Goal: Task Accomplishment & Management: Complete application form

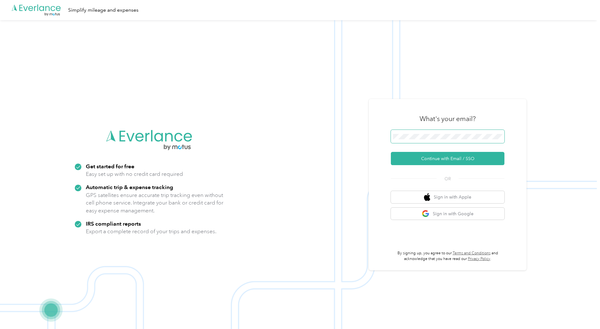
click at [391, 152] on button "Continue with Email / SSO" at bounding box center [448, 158] width 114 height 13
click at [425, 140] on span at bounding box center [448, 136] width 114 height 13
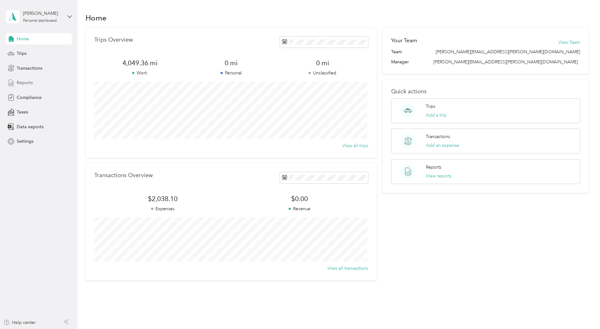
click at [24, 82] on span "Reports" at bounding box center [25, 83] width 16 height 7
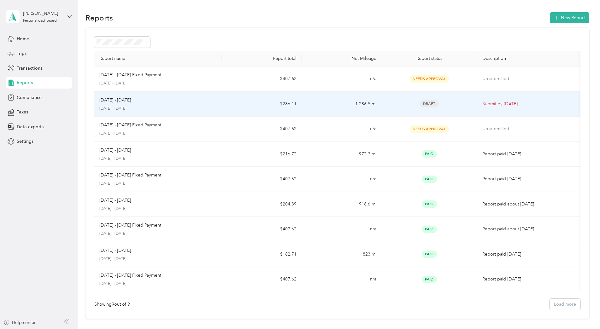
click at [207, 108] on p "[DATE] - [DATE]" at bounding box center [158, 109] width 118 height 6
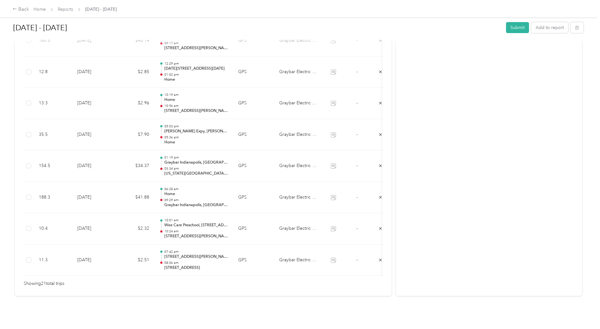
scroll to position [632, 0]
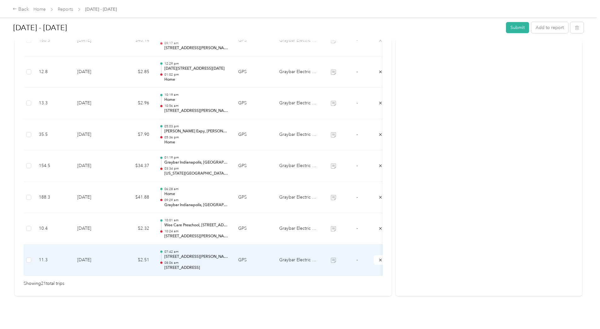
click at [269, 256] on td "GPS" at bounding box center [253, 261] width 41 height 32
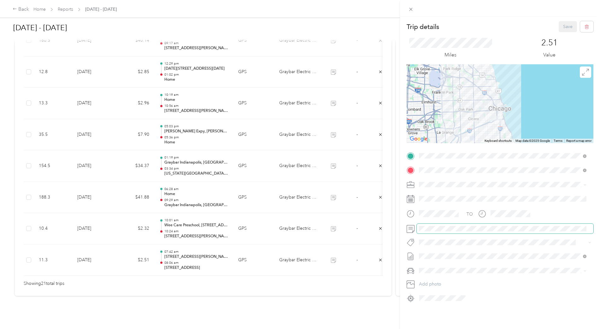
click at [369, 227] on div "Trip details Save This trip cannot be edited because it is either under review,…" at bounding box center [300, 164] width 600 height 329
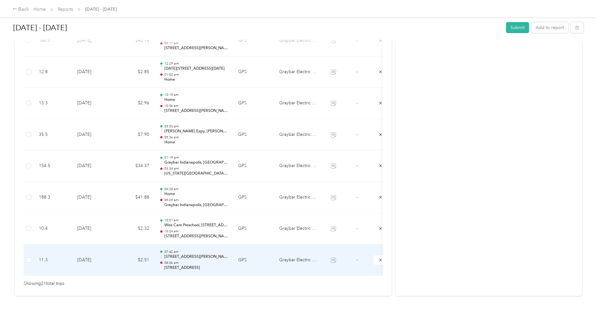
click at [231, 249] on td "07:42 am [STREET_ADDRESS][GEOGRAPHIC_DATA][PERSON_NAME]:06 am [STREET_ADDRESS]" at bounding box center [193, 261] width 79 height 32
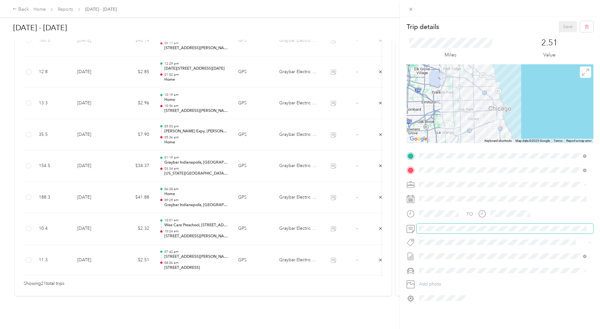
click at [476, 225] on span at bounding box center [505, 229] width 177 height 10
click at [353, 237] on div "Trip details Save This trip cannot be edited because it is either under review,…" at bounding box center [300, 164] width 600 height 329
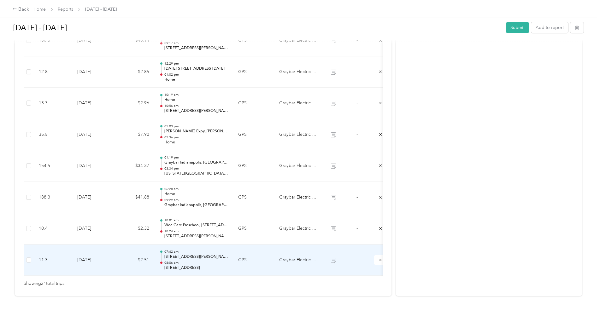
click at [256, 250] on td "GPS" at bounding box center [253, 261] width 41 height 32
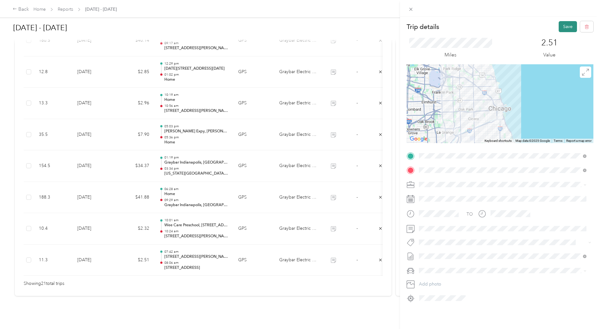
click at [563, 28] on button "Save" at bounding box center [568, 26] width 18 height 11
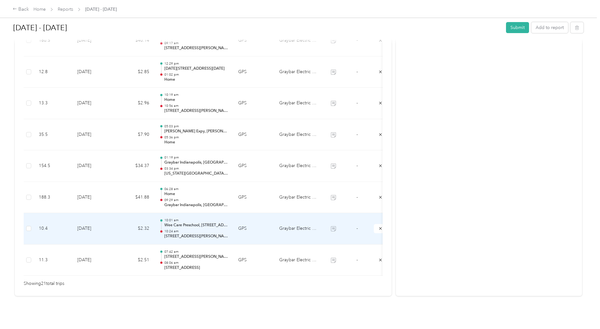
click at [254, 230] on td "GPS" at bounding box center [253, 229] width 41 height 32
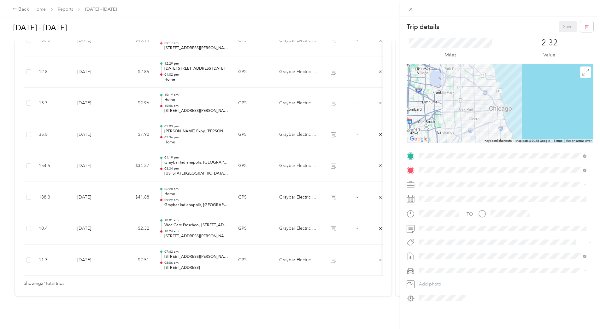
click at [238, 254] on div "Trip details Save This trip cannot be edited because it is either under review,…" at bounding box center [300, 164] width 600 height 329
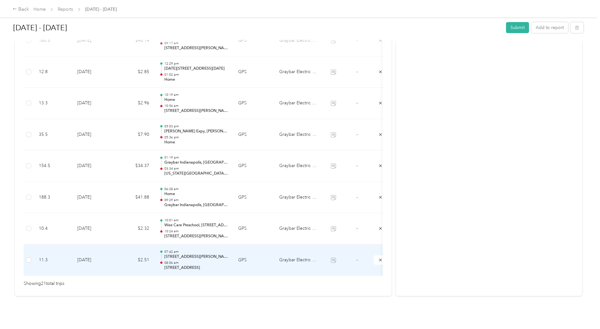
click at [122, 257] on td "$2.51" at bounding box center [135, 261] width 38 height 32
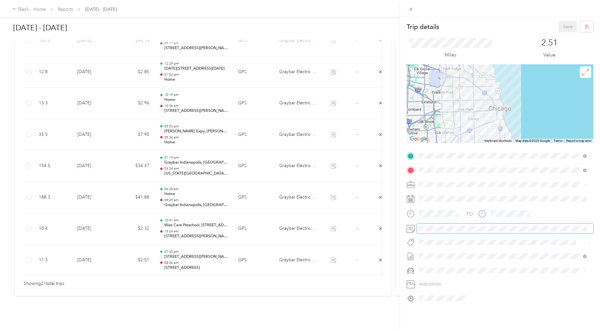
click at [382, 229] on div "Trip details Save This trip cannot be edited because it is either under review,…" at bounding box center [300, 164] width 600 height 329
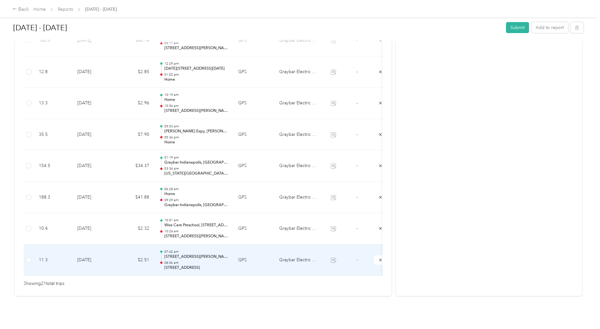
click at [238, 256] on td "GPS" at bounding box center [253, 261] width 41 height 32
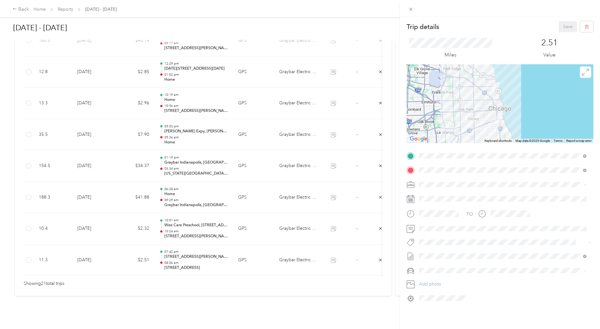
click at [237, 232] on div "Trip details Save This trip cannot be edited because it is either under review,…" at bounding box center [300, 164] width 600 height 329
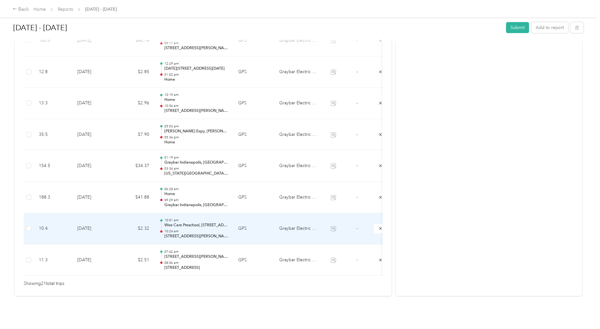
click at [249, 222] on td "GPS" at bounding box center [253, 229] width 41 height 32
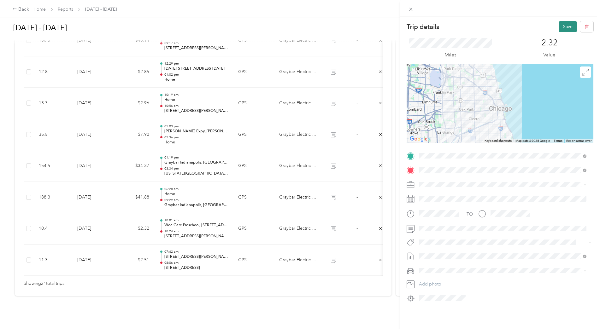
click at [559, 26] on button "Save" at bounding box center [568, 26] width 18 height 11
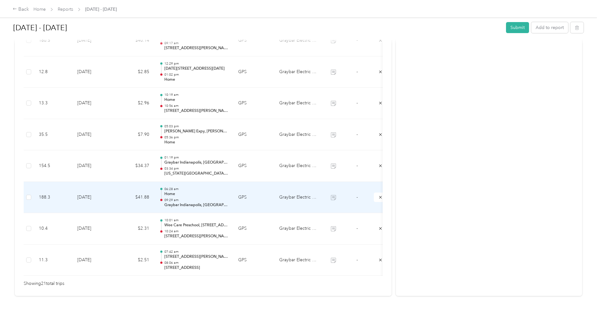
click at [234, 192] on td "GPS" at bounding box center [253, 198] width 41 height 32
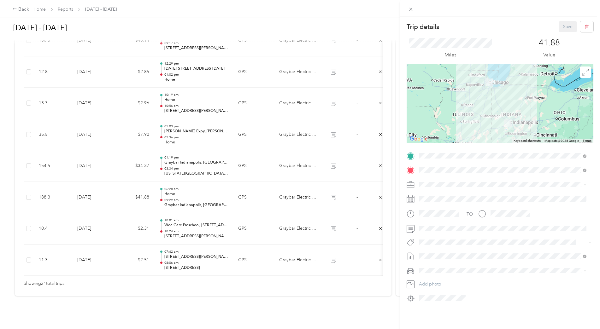
click at [236, 162] on div "Trip details Save This trip cannot be edited because it is either under review,…" at bounding box center [300, 164] width 600 height 329
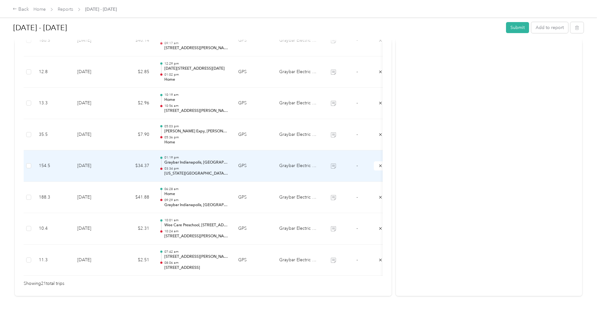
click at [236, 162] on td "GPS" at bounding box center [253, 167] width 41 height 32
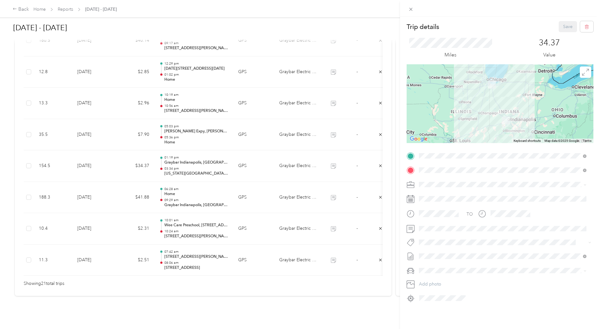
click at [240, 135] on div "Trip details Save This trip cannot be edited because it is either under review,…" at bounding box center [300, 164] width 600 height 329
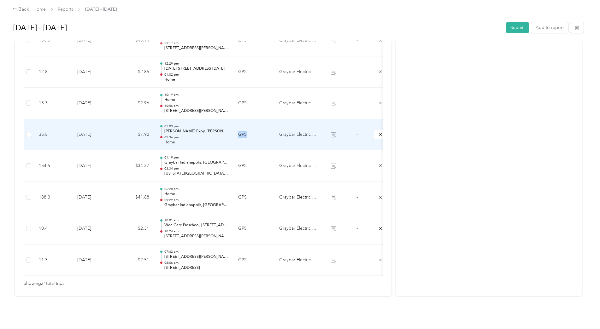
click at [240, 135] on td "GPS" at bounding box center [253, 135] width 41 height 32
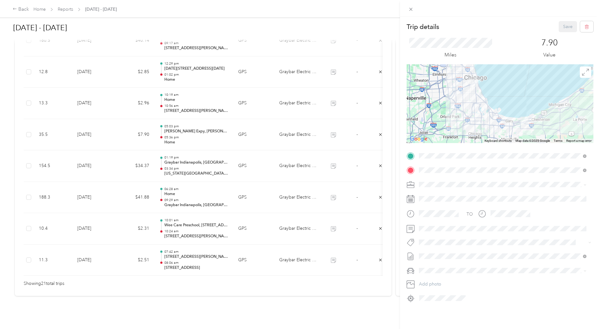
drag, startPoint x: 240, startPoint y: 135, endPoint x: 233, endPoint y: 134, distance: 6.7
click at [233, 134] on div "Trip details Save This trip cannot be edited because it is either under review,…" at bounding box center [300, 164] width 600 height 329
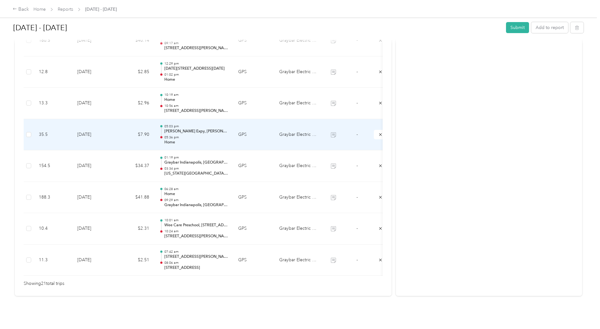
click at [233, 134] on td "GPS" at bounding box center [253, 135] width 41 height 32
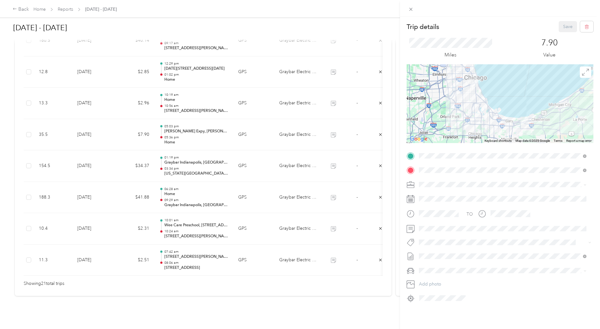
click at [239, 104] on div "Trip details Save This trip cannot be edited because it is either under review,…" at bounding box center [300, 164] width 600 height 329
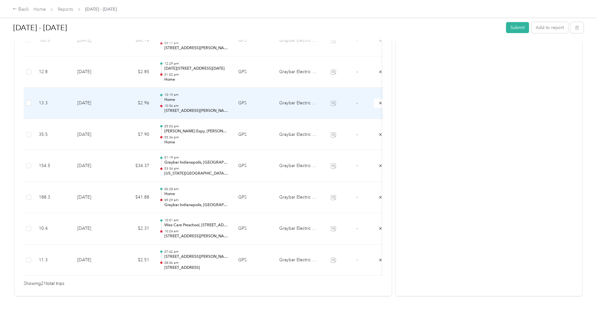
click at [239, 104] on td "GPS" at bounding box center [253, 104] width 41 height 32
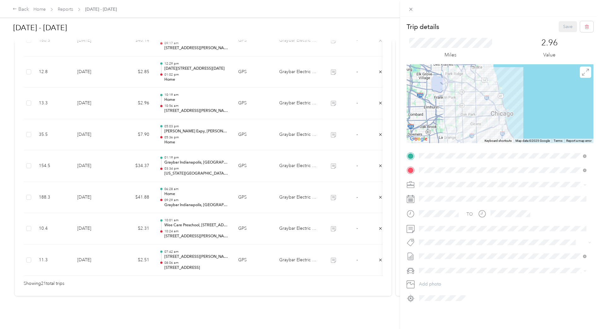
click at [240, 78] on div "Trip details Save This trip cannot be edited because it is either under review,…" at bounding box center [300, 164] width 600 height 329
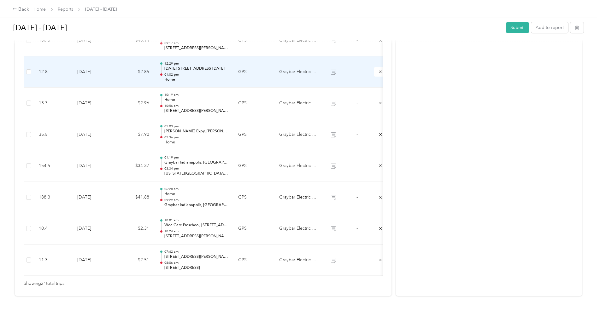
click at [243, 74] on td "GPS" at bounding box center [253, 72] width 41 height 32
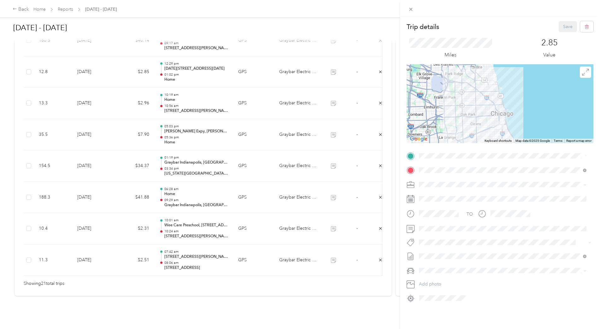
click at [243, 74] on div "Trip details Save This trip cannot be edited because it is either under review,…" at bounding box center [300, 164] width 600 height 329
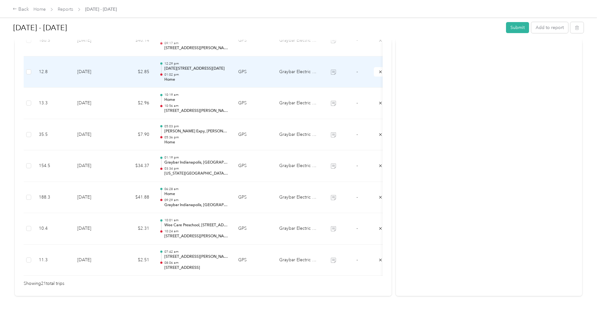
click at [243, 74] on td "GPS" at bounding box center [253, 72] width 41 height 32
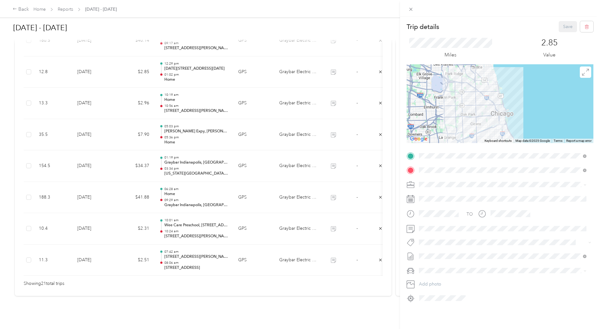
drag, startPoint x: 321, startPoint y: 268, endPoint x: 360, endPoint y: 262, distance: 39.8
click at [360, 262] on div "Trip details Save This trip cannot be edited because it is either under review,…" at bounding box center [300, 164] width 600 height 329
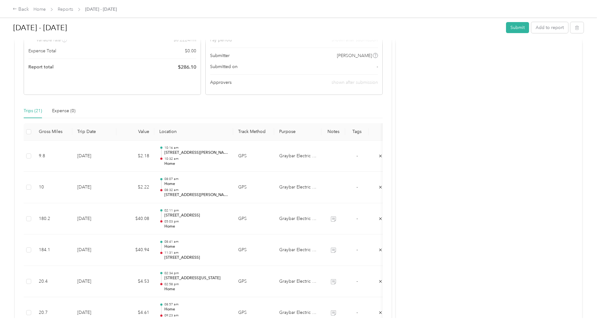
scroll to position [106, 0]
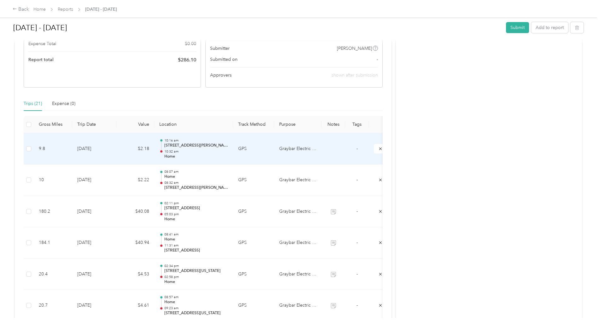
click at [247, 163] on td "GPS" at bounding box center [253, 149] width 41 height 32
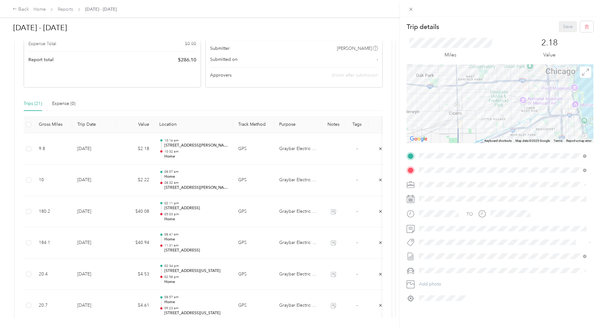
click at [266, 191] on div "Trip details Save This trip cannot be edited because it is either under review,…" at bounding box center [300, 164] width 600 height 329
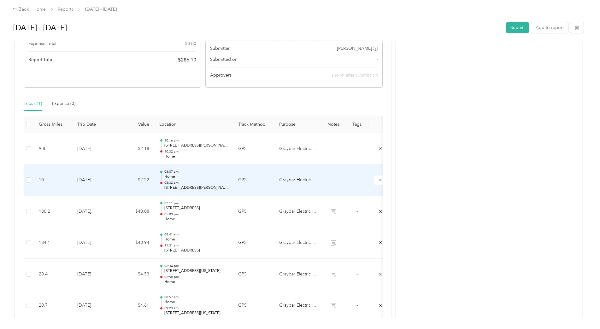
click at [266, 191] on td "GPS" at bounding box center [253, 181] width 41 height 32
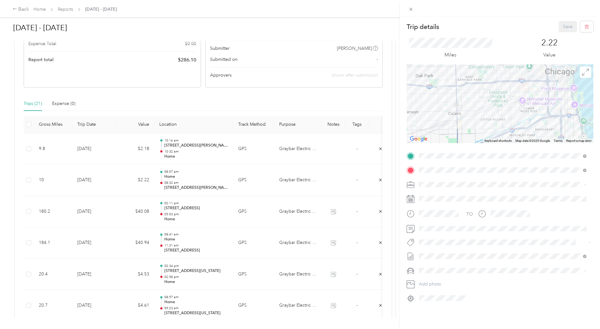
click at [257, 217] on div "Trip details Save This trip cannot be edited because it is either under review,…" at bounding box center [300, 164] width 600 height 329
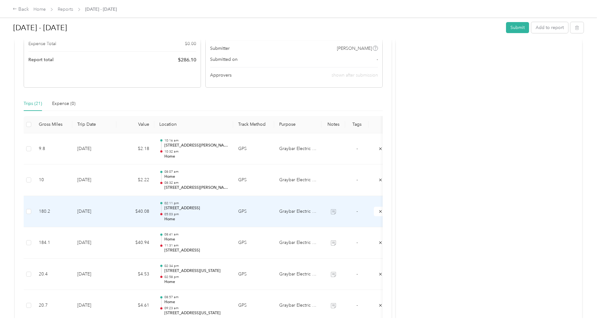
click at [257, 218] on td "GPS" at bounding box center [253, 212] width 41 height 32
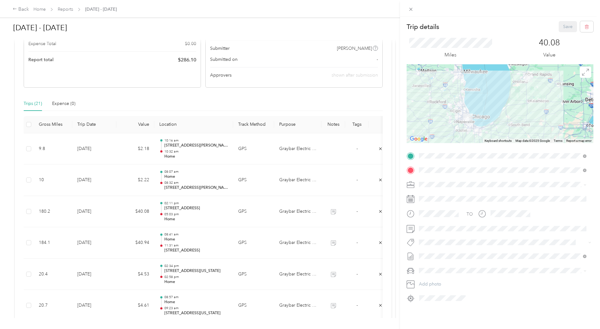
click at [267, 190] on div "Trip details Save This trip cannot be edited because it is either under review,…" at bounding box center [300, 164] width 600 height 329
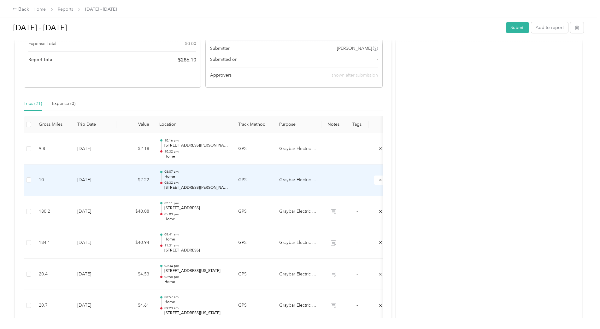
click at [267, 190] on td "GPS" at bounding box center [253, 181] width 41 height 32
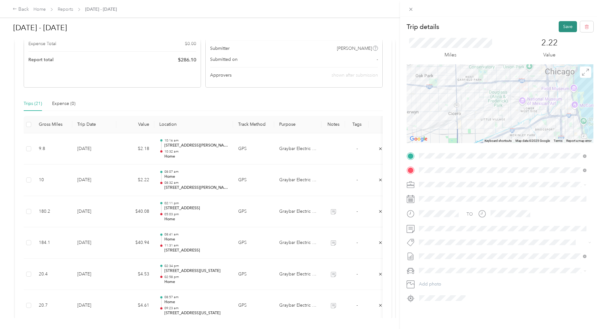
click at [566, 27] on button "Save" at bounding box center [568, 26] width 18 height 11
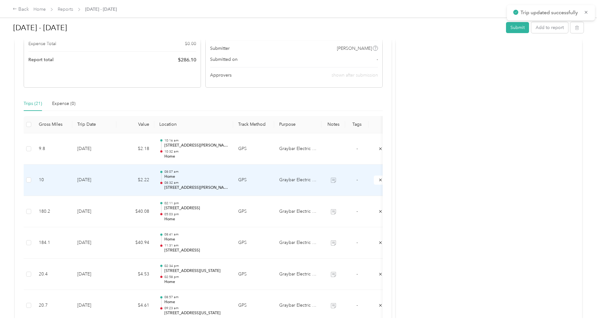
click at [224, 184] on p "08:32 am" at bounding box center [196, 183] width 64 height 4
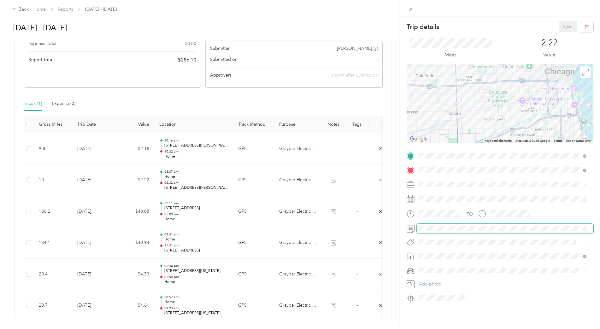
click at [416, 230] on div at bounding box center [500, 229] width 187 height 10
click at [197, 157] on div "Trip details Save This trip cannot be edited because it is either under review,…" at bounding box center [300, 164] width 600 height 329
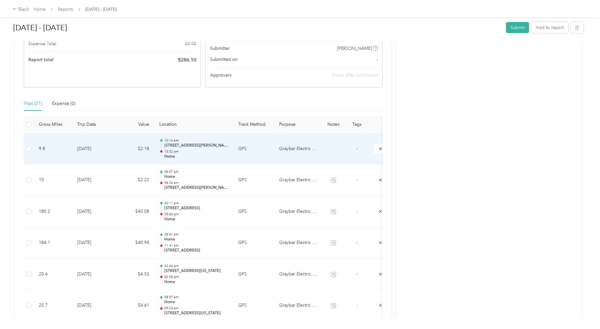
click at [197, 157] on p "Home" at bounding box center [196, 157] width 64 height 6
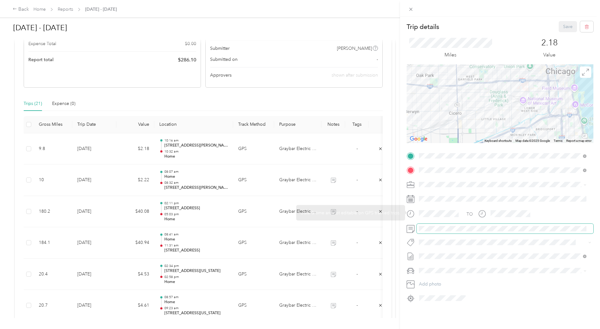
click at [435, 233] on span at bounding box center [505, 229] width 177 height 10
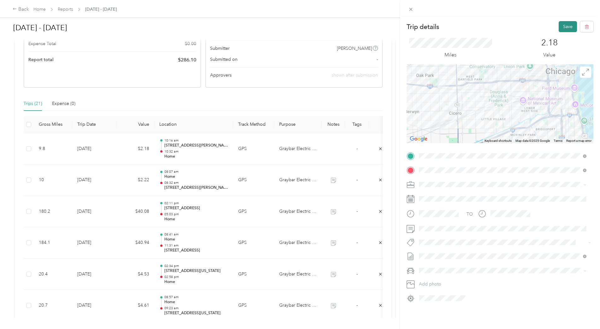
click at [562, 28] on button "Save" at bounding box center [568, 26] width 18 height 11
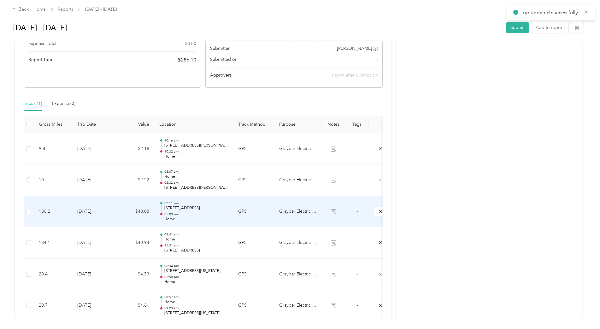
click at [212, 214] on p "05:03 pm" at bounding box center [196, 214] width 64 height 4
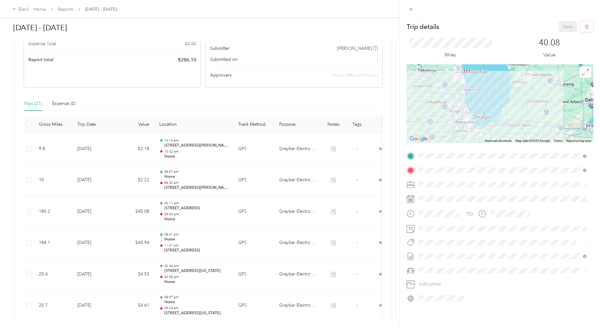
click at [220, 245] on div "Trip details Save This trip cannot be edited because it is either under review,…" at bounding box center [300, 164] width 600 height 329
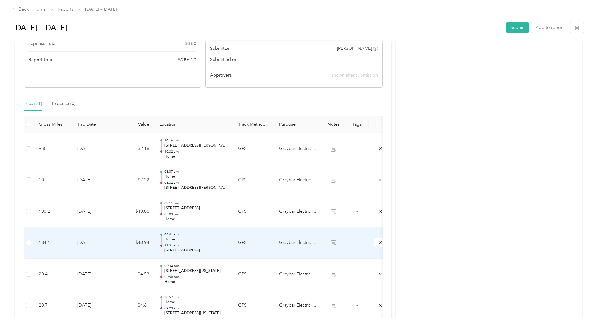
click at [220, 245] on p "11:31 am" at bounding box center [196, 246] width 64 height 4
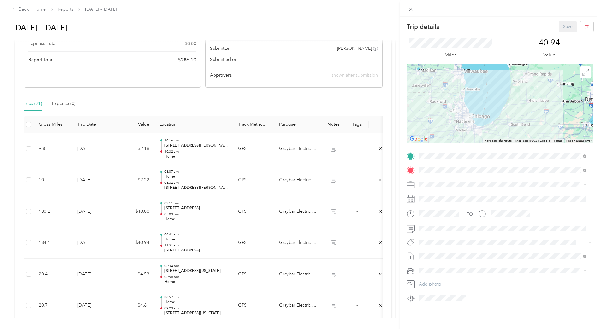
click at [217, 277] on div "Trip details Save This trip cannot be edited because it is either under review,…" at bounding box center [300, 164] width 600 height 329
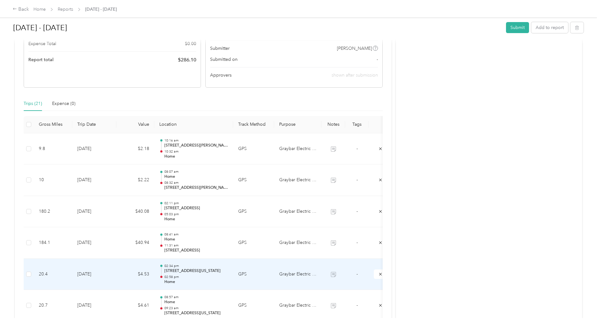
click at [217, 280] on p "Home" at bounding box center [196, 283] width 64 height 6
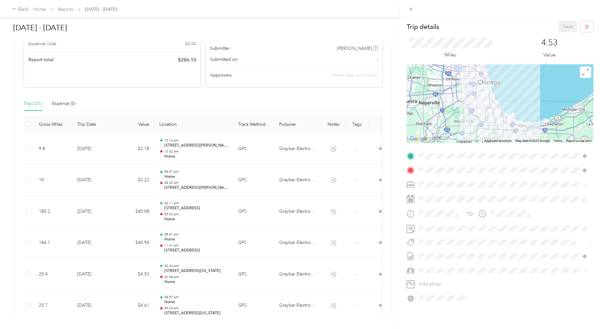
click at [211, 300] on div "Trip details Save This trip cannot be edited because it is either under review,…" at bounding box center [300, 164] width 600 height 329
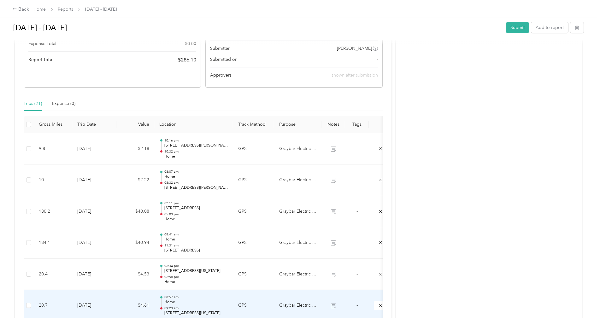
click at [211, 301] on p "Home" at bounding box center [196, 303] width 64 height 6
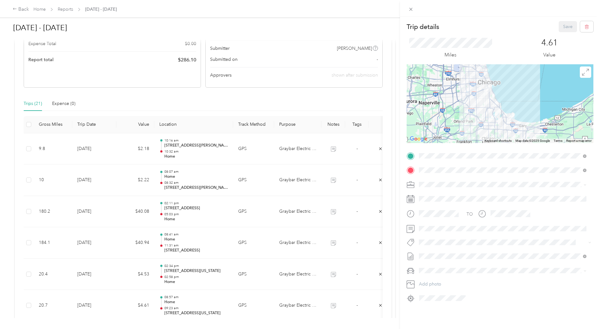
click at [5, 144] on div "Trip details Save This trip cannot be edited because it is either under review,…" at bounding box center [300, 164] width 600 height 329
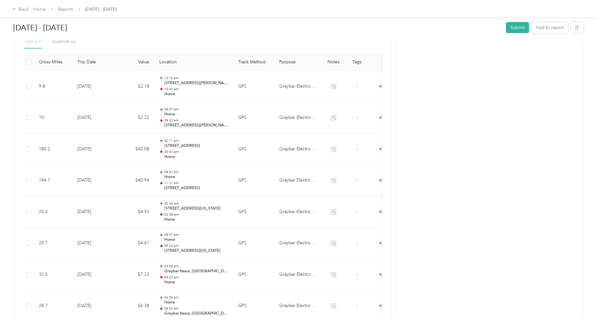
scroll to position [168, 0]
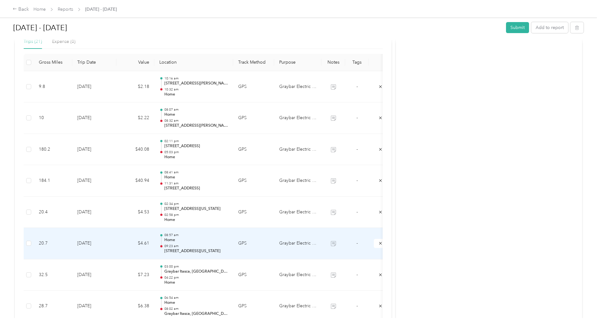
click at [208, 242] on p "Home" at bounding box center [196, 241] width 64 height 6
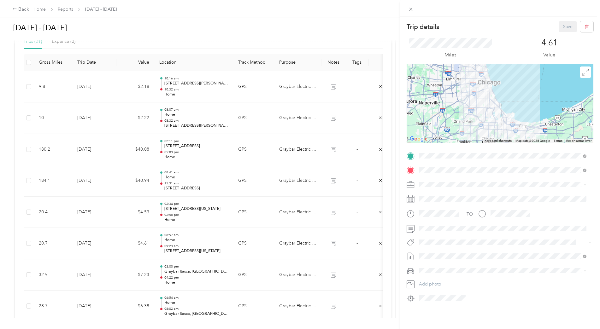
scroll to position [2, 0]
click at [8, 131] on div "Trip details Save This trip cannot be edited because it is either under review,…" at bounding box center [300, 164] width 600 height 329
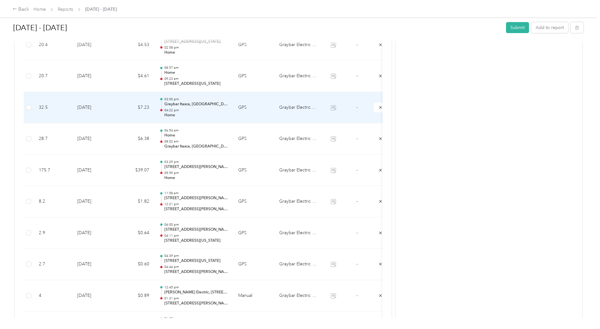
scroll to position [337, 0]
click at [232, 105] on td "03:00 pm Graybar Itasca, [GEOGRAPHIC_DATA] 04:22 pm Home" at bounding box center [193, 107] width 79 height 32
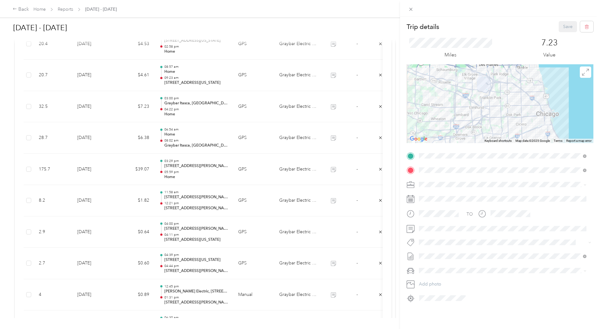
click at [220, 142] on div "Trip details Save This trip cannot be edited because it is either under review,…" at bounding box center [300, 164] width 600 height 329
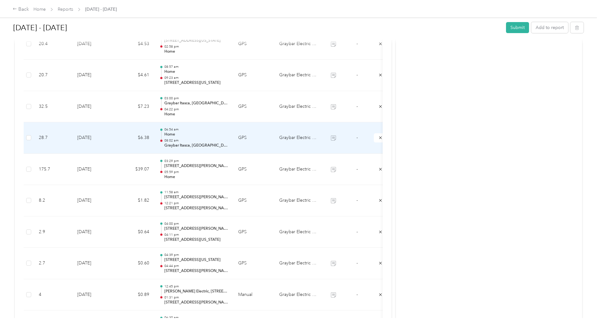
click at [220, 142] on p "08:02 am" at bounding box center [196, 141] width 64 height 4
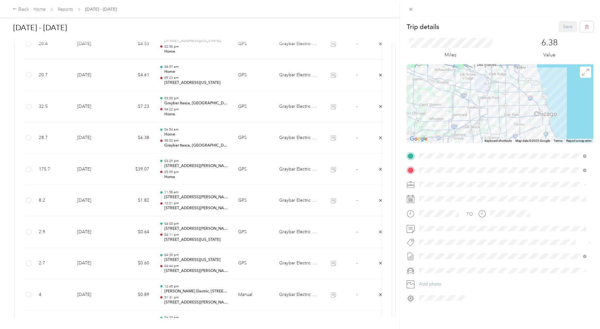
click at [214, 173] on div "Trip details Save This trip cannot be edited because it is either under review,…" at bounding box center [300, 164] width 600 height 329
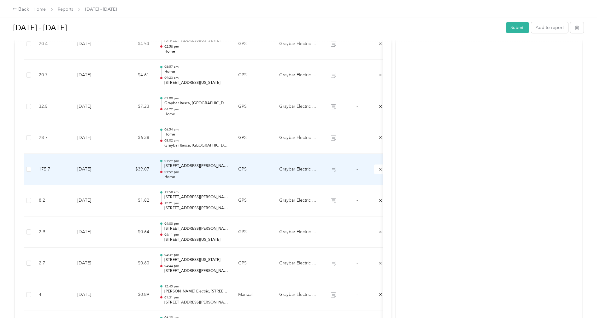
click at [215, 176] on p "Home" at bounding box center [196, 177] width 64 height 6
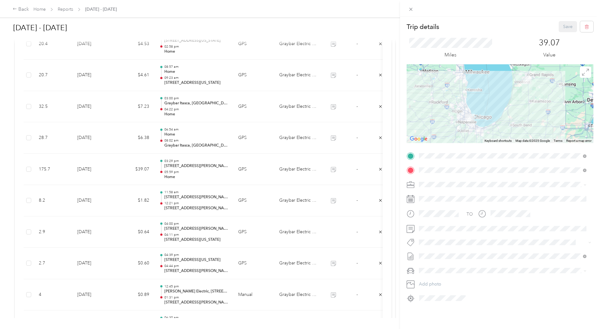
click at [224, 204] on div "Trip details Save This trip cannot be edited because it is either under review,…" at bounding box center [300, 164] width 600 height 329
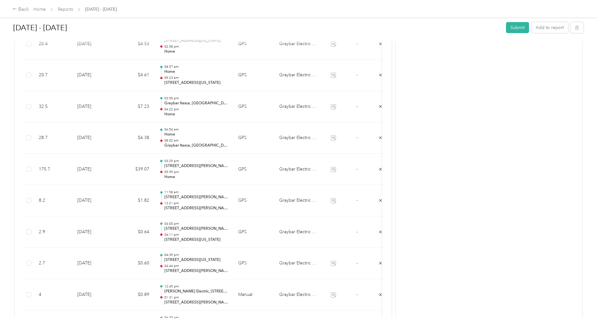
click at [224, 204] on p "12:21 pm" at bounding box center [196, 203] width 64 height 4
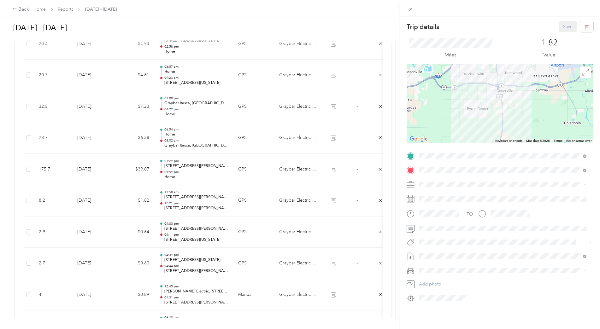
drag, startPoint x: 229, startPoint y: 230, endPoint x: 234, endPoint y: 238, distance: 9.7
click at [229, 230] on div "Trip details Save This trip cannot be edited because it is either under review,…" at bounding box center [300, 164] width 600 height 329
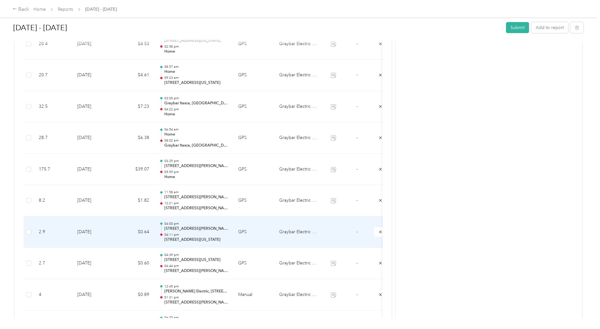
click at [238, 244] on td "GPS" at bounding box center [253, 233] width 41 height 32
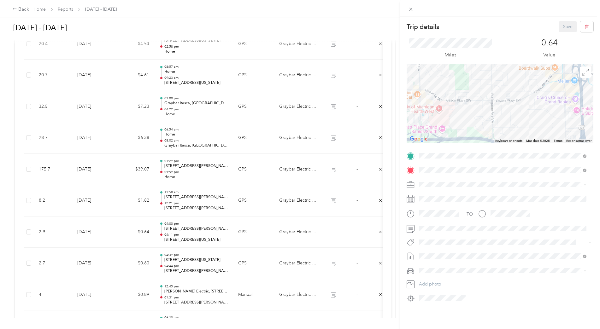
click at [256, 203] on div "Trip details Save This trip cannot be edited because it is either under review,…" at bounding box center [300, 164] width 600 height 329
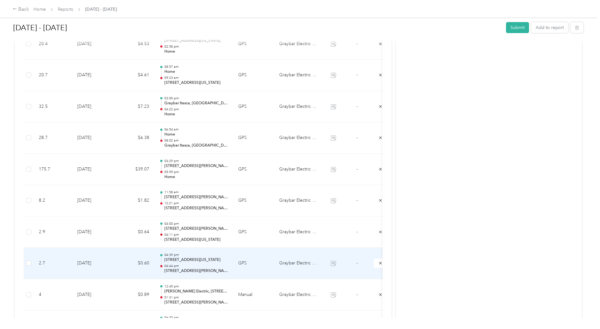
click at [258, 274] on td "GPS" at bounding box center [253, 264] width 41 height 32
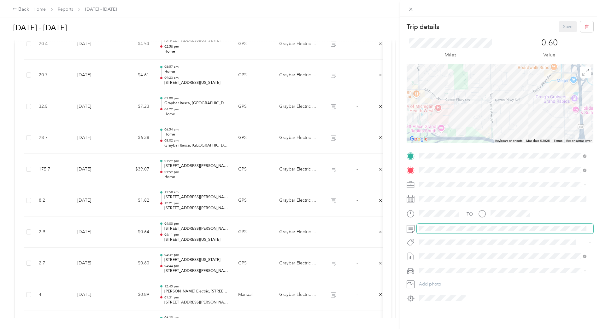
click at [411, 228] on div at bounding box center [500, 229] width 187 height 10
click at [263, 243] on div "Trip details Save This trip cannot be edited because it is either under review,…" at bounding box center [300, 164] width 600 height 329
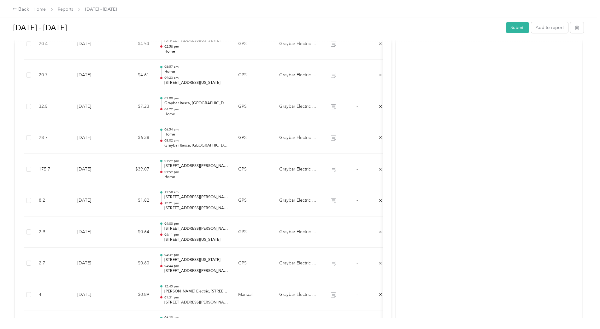
click at [263, 242] on td "GPS" at bounding box center [253, 233] width 41 height 32
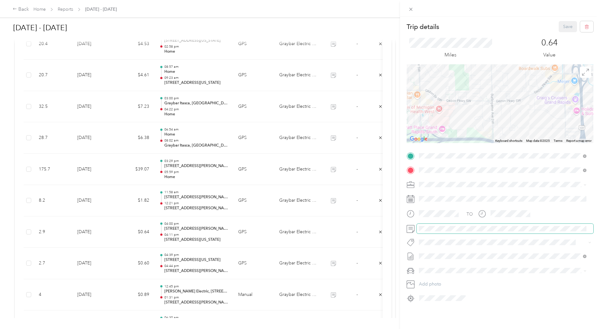
click at [443, 232] on span at bounding box center [505, 229] width 177 height 10
click at [562, 25] on button "Save" at bounding box center [568, 26] width 18 height 11
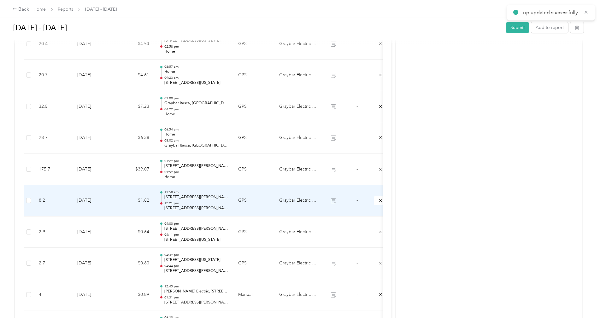
click at [270, 206] on td "GPS" at bounding box center [253, 201] width 41 height 32
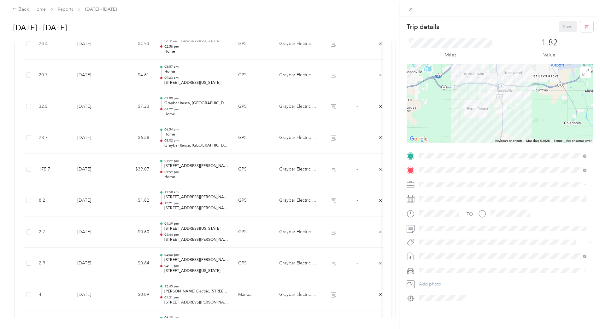
click at [239, 272] on div "Trip details Save This trip cannot be edited because it is either under review,…" at bounding box center [300, 164] width 600 height 329
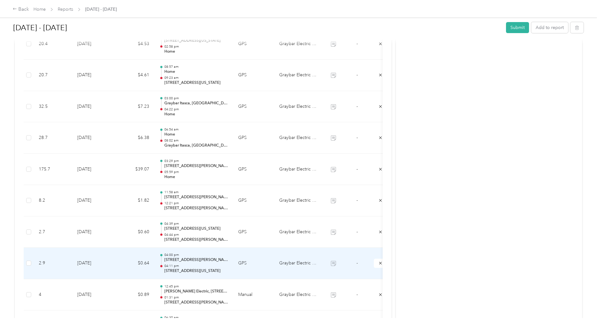
click at [240, 272] on td "GPS" at bounding box center [253, 264] width 41 height 32
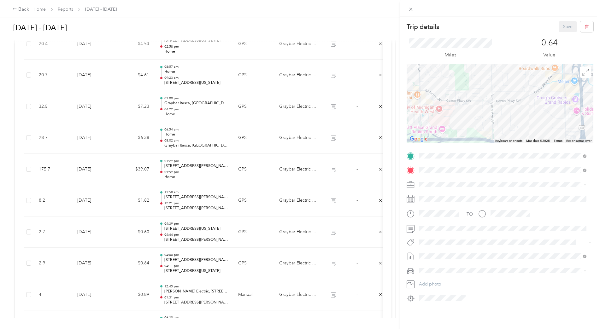
click at [262, 302] on div "Trip details Save This trip cannot be edited because it is either under review,…" at bounding box center [300, 164] width 600 height 329
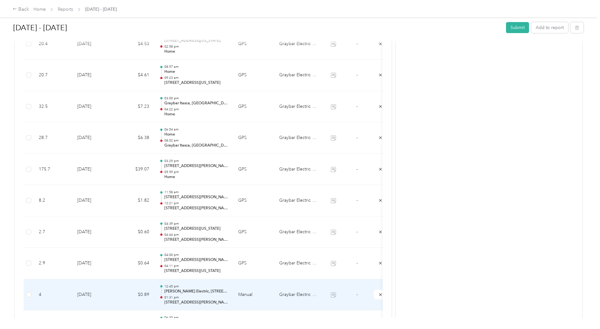
click at [262, 302] on td "Manual" at bounding box center [253, 296] width 41 height 32
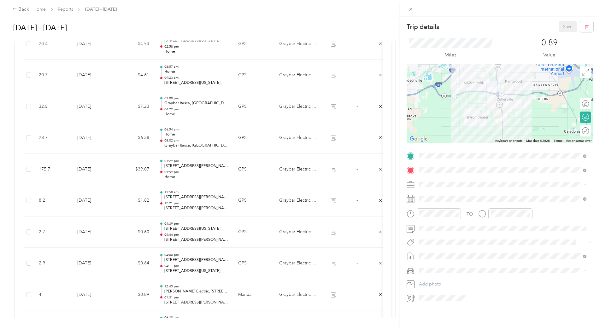
click at [11, 154] on div "Trip details Save This trip cannot be edited because it is either under review,…" at bounding box center [300, 164] width 600 height 329
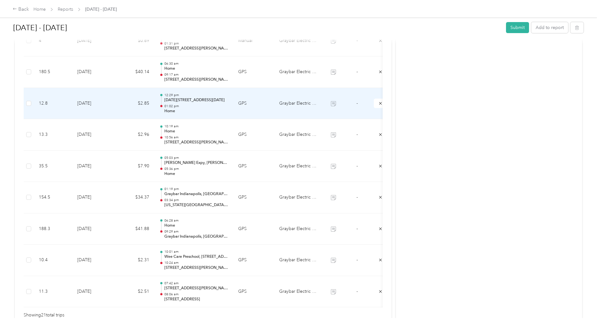
scroll to position [568, 0]
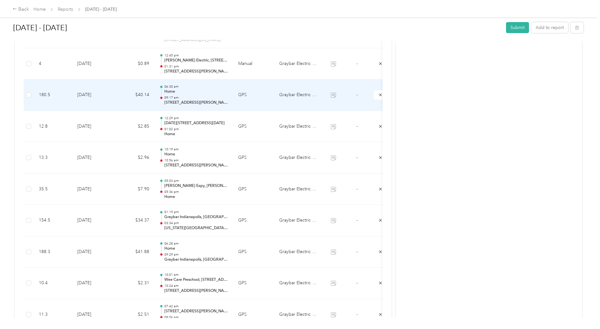
click at [121, 104] on td "$40.14" at bounding box center [135, 96] width 38 height 32
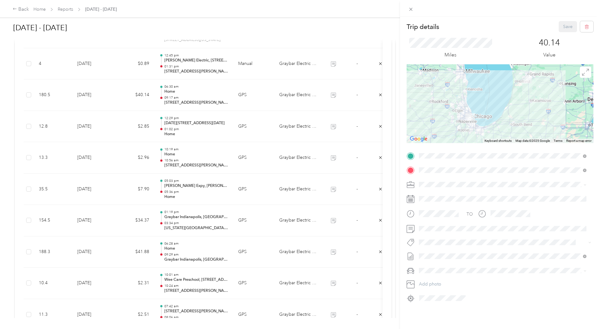
click at [121, 133] on div "Trip details Save This trip cannot be edited because it is either under review,…" at bounding box center [300, 164] width 600 height 329
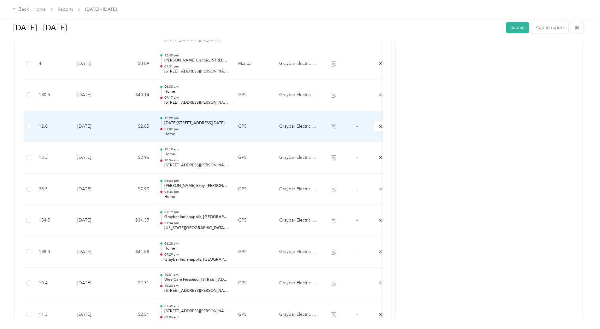
click at [121, 133] on td "$2.85" at bounding box center [135, 127] width 38 height 32
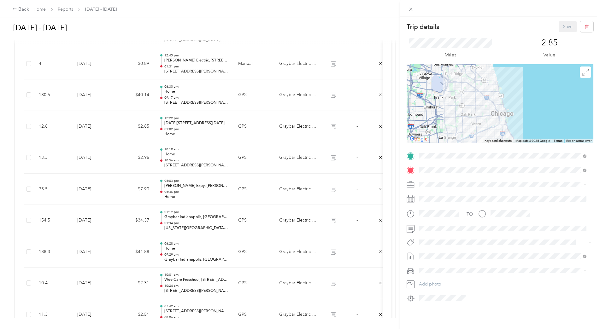
click at [120, 156] on div "Trip details Save This trip cannot be edited because it is either under review,…" at bounding box center [300, 164] width 600 height 329
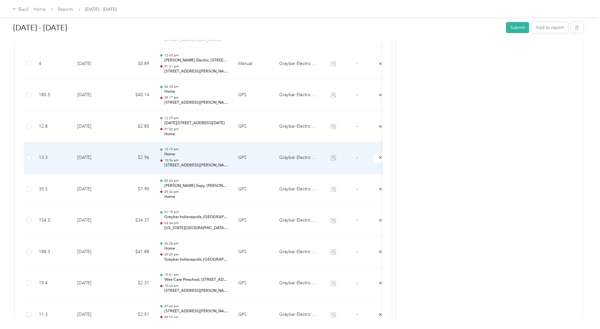
click at [120, 170] on td "$2.96" at bounding box center [135, 158] width 38 height 32
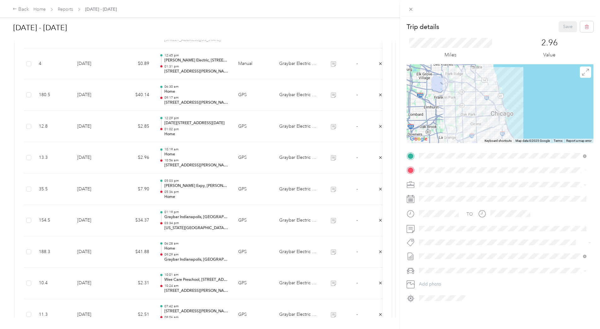
click at [119, 191] on div "Trip details Save This trip cannot be edited because it is either under review,…" at bounding box center [300, 164] width 600 height 329
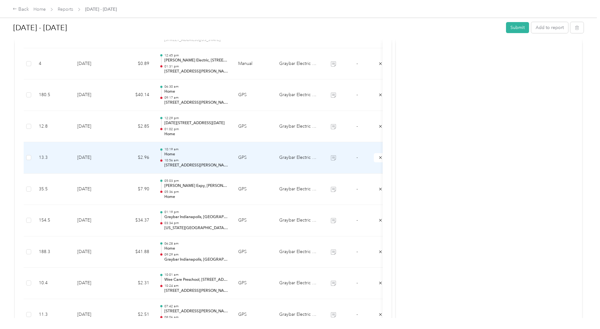
click at [123, 160] on td "$2.96" at bounding box center [135, 158] width 38 height 32
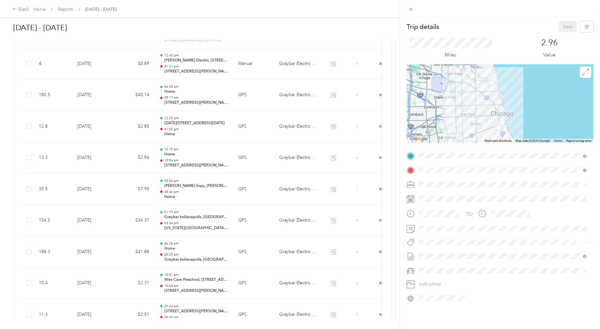
click at [123, 186] on div "Trip details Save This trip cannot be edited because it is either under review,…" at bounding box center [300, 164] width 600 height 329
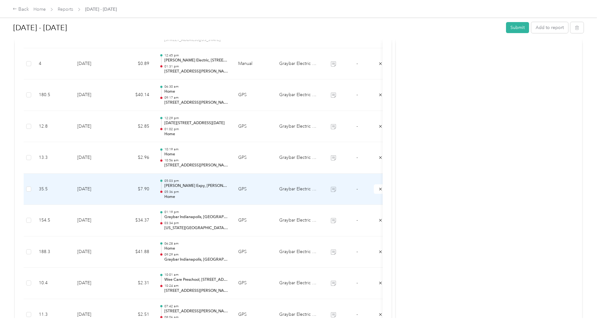
click at [123, 186] on td "$7.90" at bounding box center [135, 190] width 38 height 32
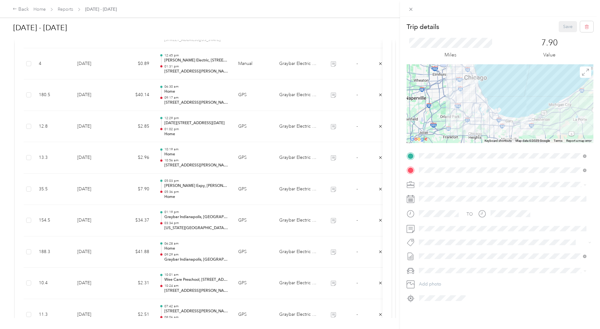
click at [125, 218] on div "Trip details Save This trip cannot be edited because it is either under review,…" at bounding box center [300, 164] width 600 height 329
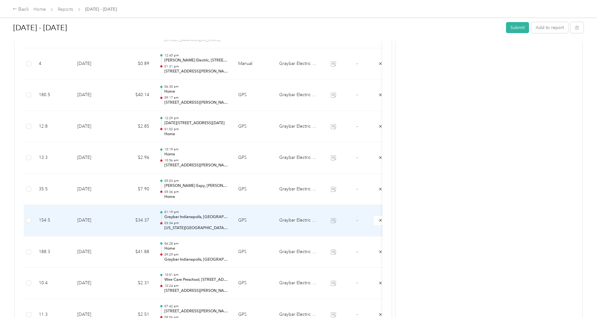
click at [125, 218] on td "$34.37" at bounding box center [135, 221] width 38 height 32
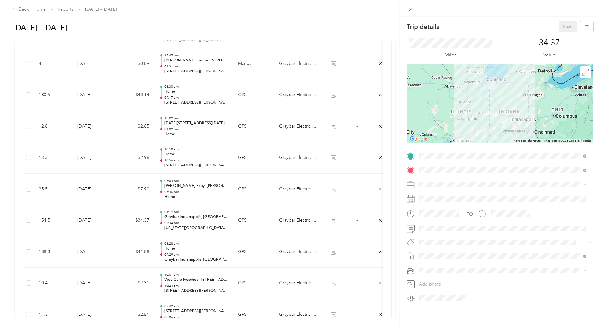
click at [125, 261] on div "Trip details Save This trip cannot be edited because it is either under review,…" at bounding box center [300, 164] width 600 height 329
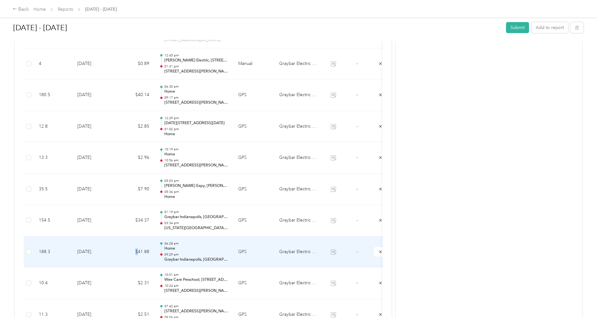
click at [125, 261] on td "$41.88" at bounding box center [135, 253] width 38 height 32
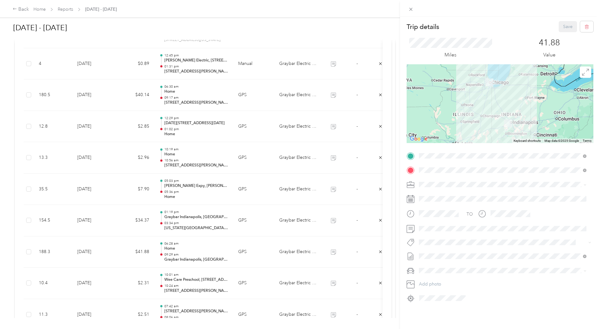
drag, startPoint x: 125, startPoint y: 261, endPoint x: 123, endPoint y: 280, distance: 18.7
click at [123, 280] on div "Trip details Save This trip cannot be edited because it is either under review,…" at bounding box center [300, 164] width 600 height 329
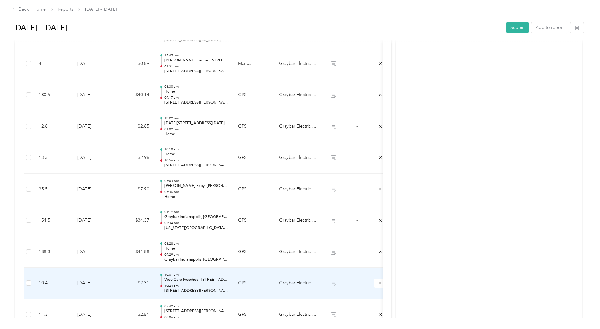
click at [123, 280] on td "$2.31" at bounding box center [135, 284] width 38 height 32
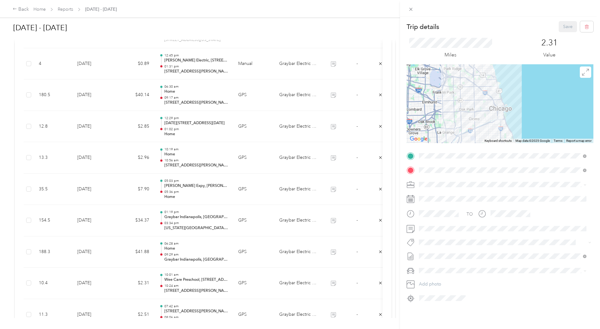
click at [108, 302] on div "Trip details Save This trip cannot be edited because it is either under review,…" at bounding box center [300, 164] width 600 height 329
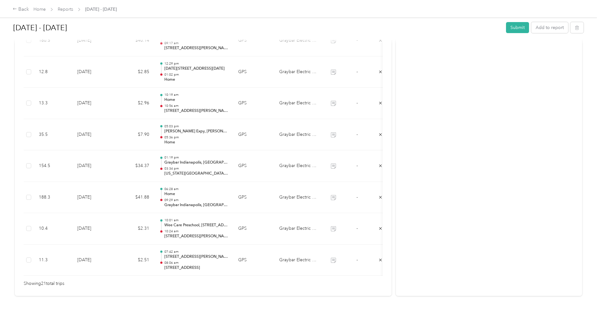
scroll to position [632, 0]
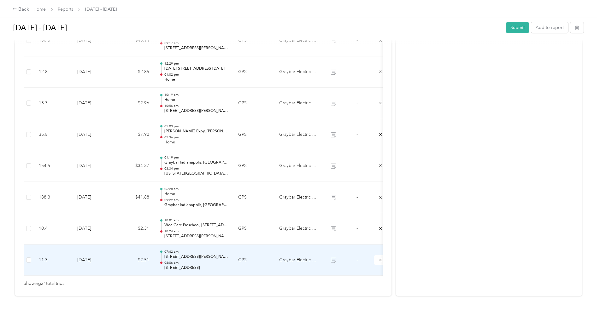
click at [129, 248] on td "$2.51" at bounding box center [135, 261] width 38 height 32
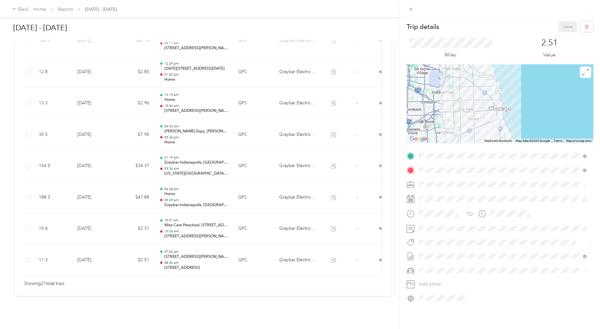
click at [0, 112] on div "Trip details Save This trip cannot be edited because it is either under review,…" at bounding box center [300, 164] width 600 height 329
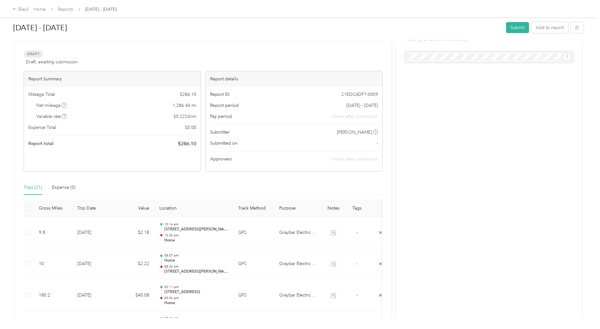
scroll to position [0, 0]
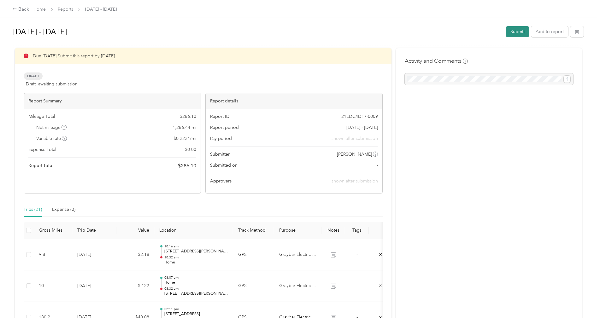
click at [515, 32] on button "Submit" at bounding box center [517, 31] width 23 height 11
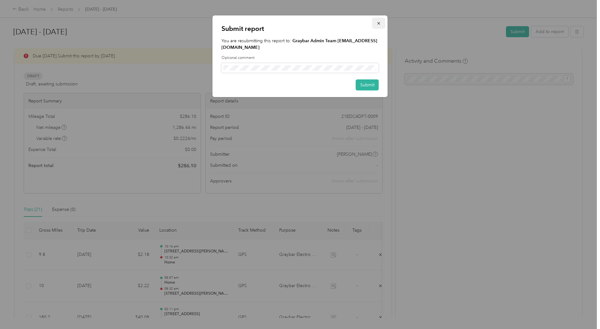
click at [381, 24] on icon "button" at bounding box center [379, 23] width 4 height 4
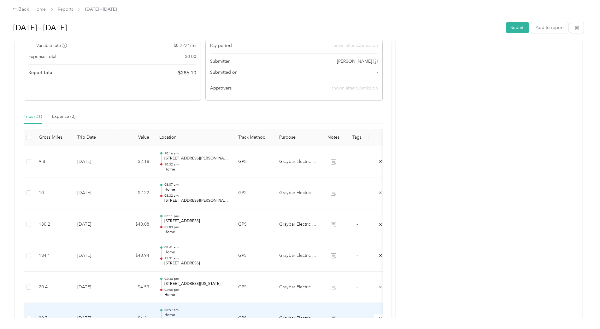
scroll to position [85, 0]
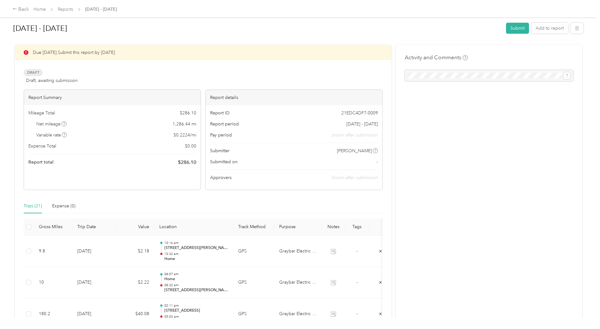
scroll to position [0, 0]
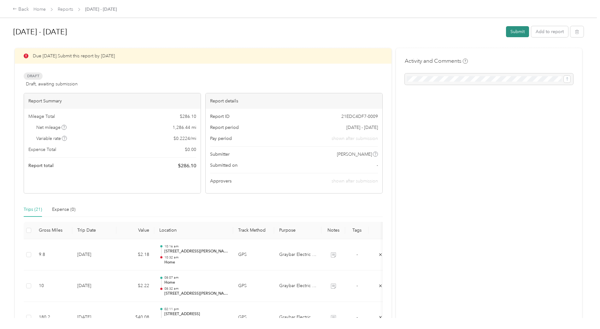
click at [520, 32] on button "Submit" at bounding box center [517, 31] width 23 height 11
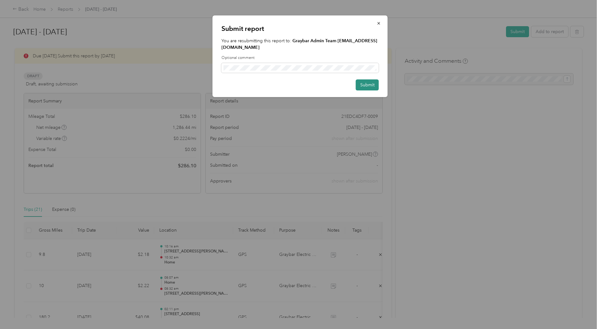
click at [365, 80] on button "Submit" at bounding box center [367, 85] width 23 height 11
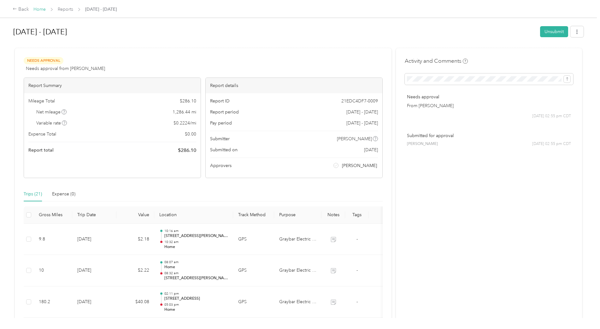
click at [40, 10] on link "Home" at bounding box center [39, 9] width 12 height 5
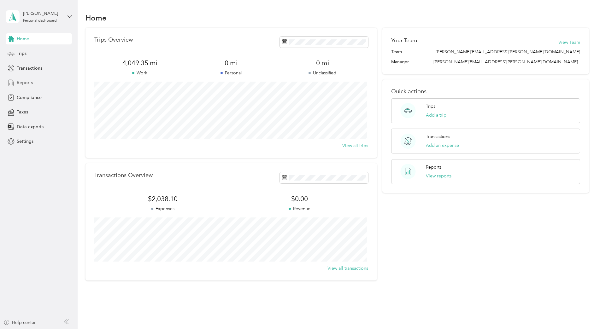
click at [21, 80] on span "Reports" at bounding box center [25, 83] width 16 height 7
